Goal: Navigation & Orientation: Understand site structure

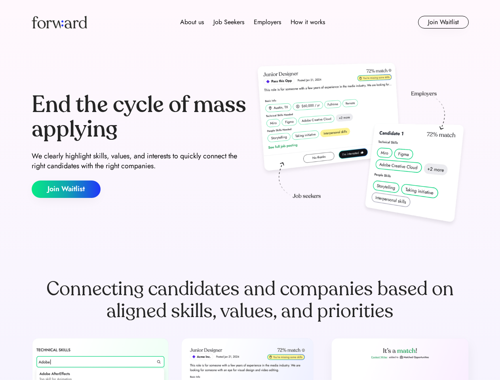
click at [250, 190] on div "End the cycle of mass applying We clearly highlight skills, values, and interes…" at bounding box center [250, 145] width 437 height 170
click at [250, 22] on div "About us Job Seekers Employers How it works" at bounding box center [253, 22] width 312 height 10
click at [59, 22] on img at bounding box center [59, 22] width 55 height 13
click at [253, 22] on div "About us Job Seekers Employers How it works" at bounding box center [253, 22] width 312 height 10
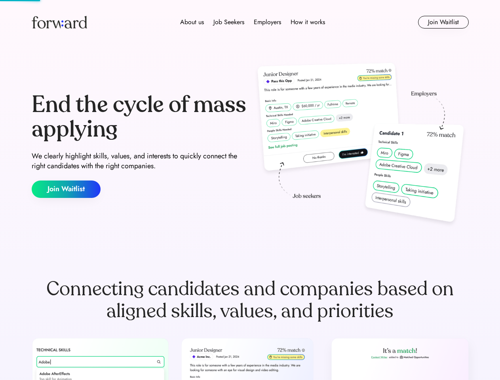
click at [192, 22] on div "About us" at bounding box center [192, 22] width 24 height 10
click at [229, 22] on div "Job Seekers" at bounding box center [229, 22] width 31 height 10
click at [267, 22] on div "Employers" at bounding box center [267, 22] width 27 height 10
click at [307, 22] on div "How it works" at bounding box center [308, 22] width 34 height 10
click at [443, 22] on button "Join Waitlist" at bounding box center [443, 22] width 51 height 13
